Goal: Find specific page/section: Find specific page/section

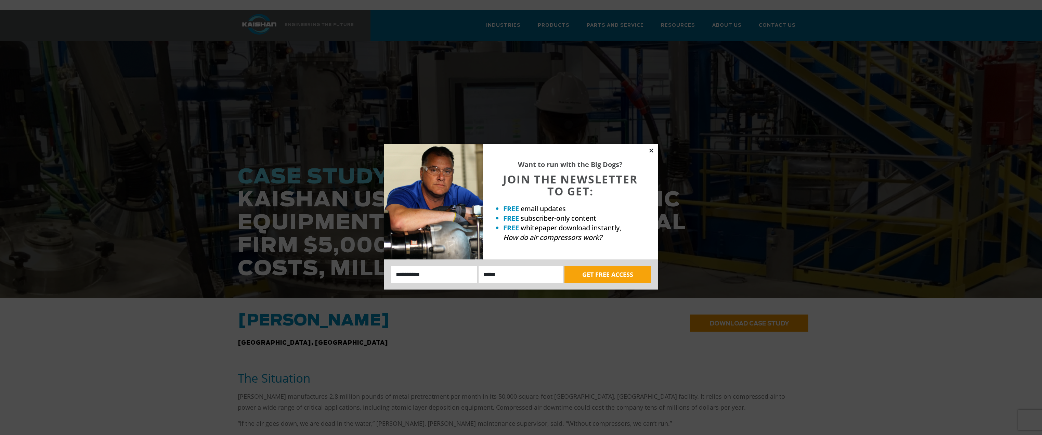
click at [651, 151] on icon at bounding box center [652, 151] width 6 height 6
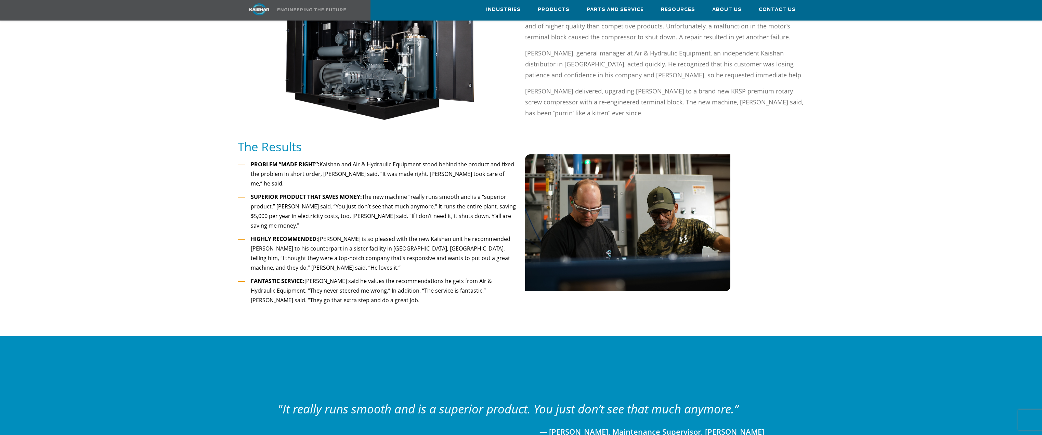
scroll to position [513, 0]
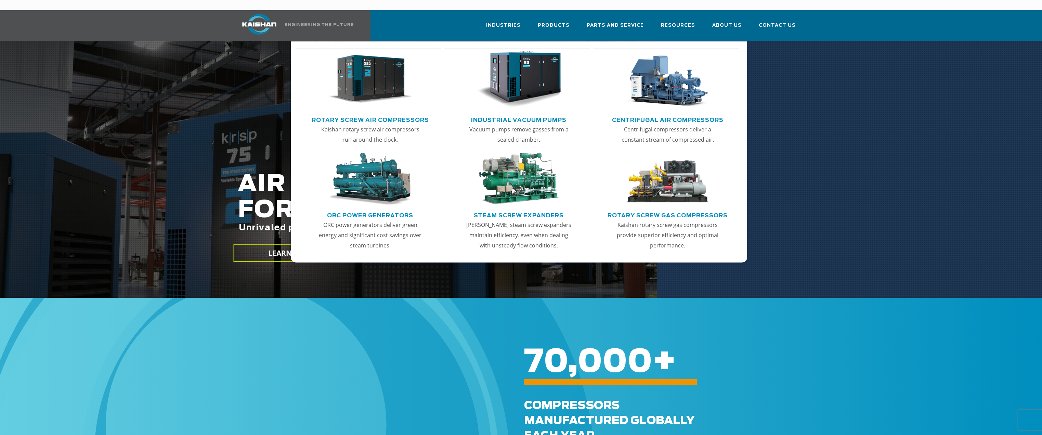
click at [668, 114] on link "Centrifugal Air Compressors" at bounding box center [668, 119] width 112 height 10
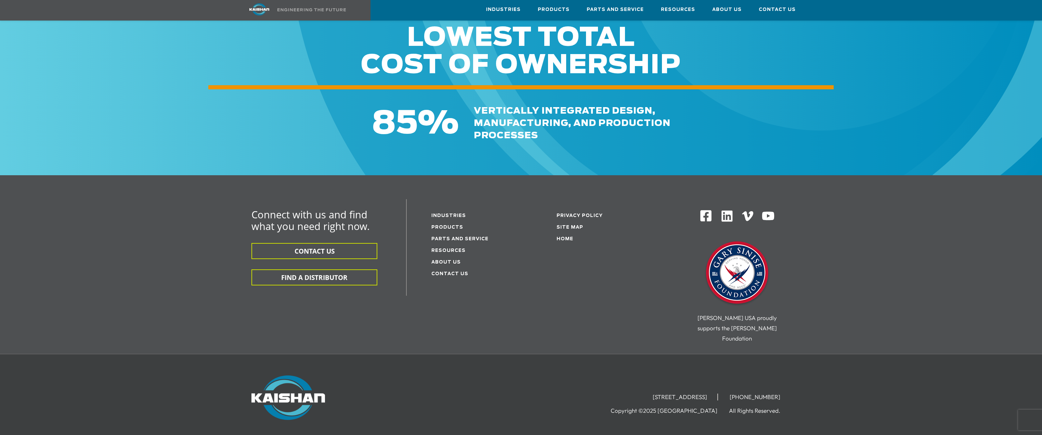
scroll to position [1451, 0]
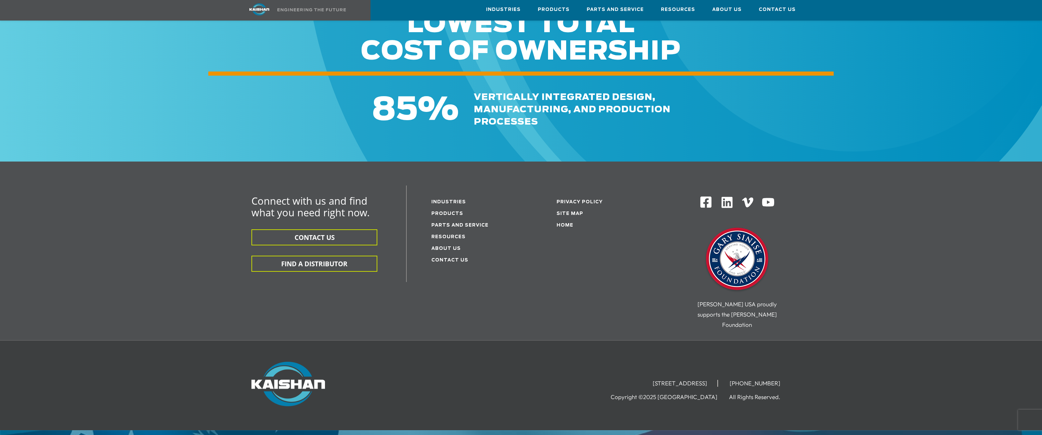
click at [726, 196] on img at bounding box center [727, 202] width 13 height 13
